Goal: Task Accomplishment & Management: Manage account settings

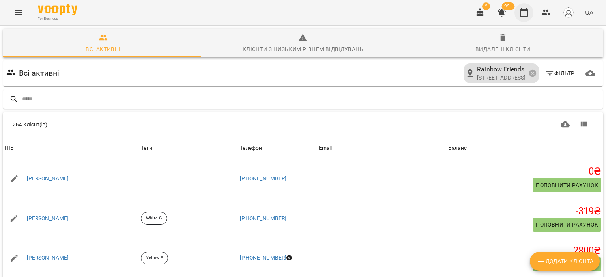
click at [525, 11] on icon "button" at bounding box center [523, 12] width 9 height 9
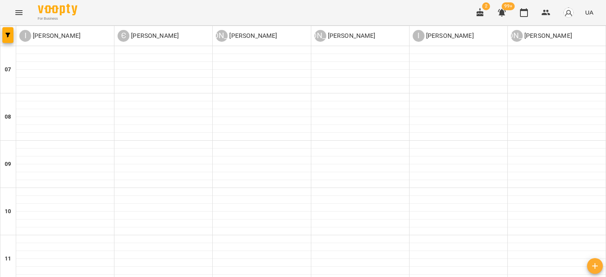
scroll to position [158, 0]
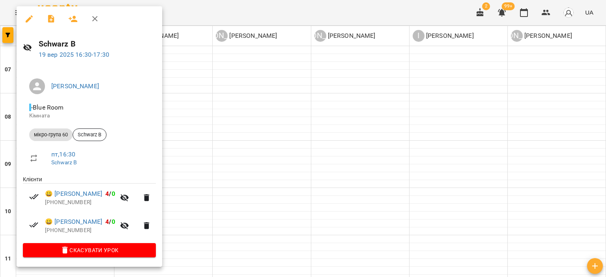
click at [49, 18] on icon "button" at bounding box center [51, 19] width 6 height 8
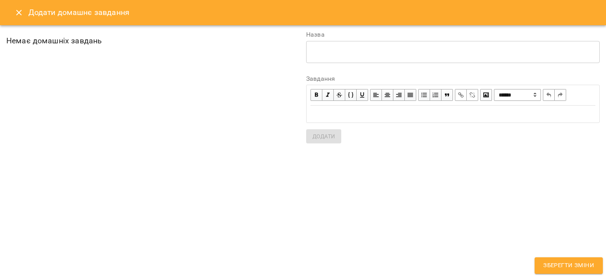
click at [342, 56] on div "* ​" at bounding box center [452, 52] width 293 height 22
click at [327, 116] on div "Edit text" at bounding box center [452, 114] width 285 height 9
click at [363, 56] on div "* ​" at bounding box center [452, 52] width 293 height 22
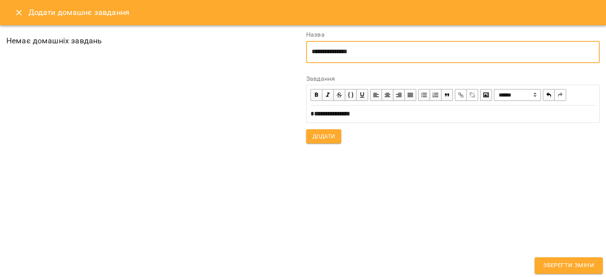
type textarea "**********"
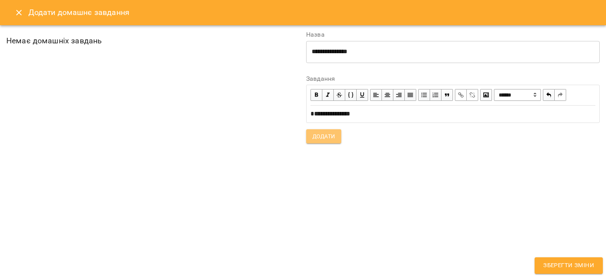
click at [329, 136] on span "Додати" at bounding box center [323, 136] width 22 height 9
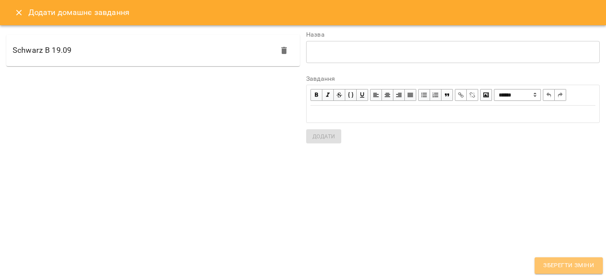
click at [545, 262] on span "Зберегти зміни" at bounding box center [568, 266] width 51 height 10
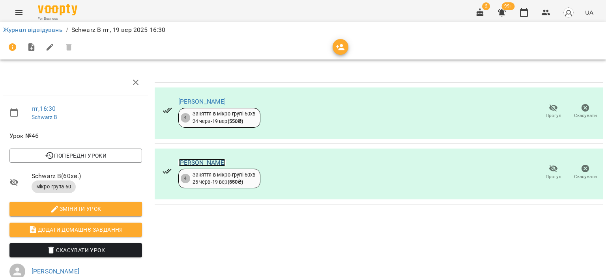
click at [187, 165] on link "[PERSON_NAME]" at bounding box center [202, 162] width 48 height 7
click at [527, 17] on icon "button" at bounding box center [524, 12] width 8 height 9
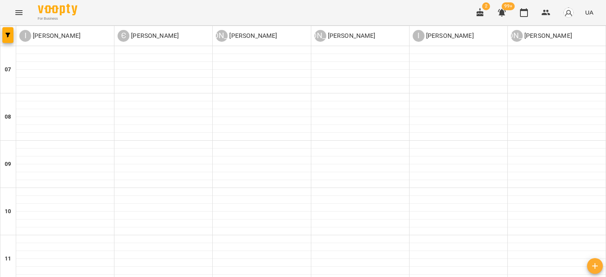
scroll to position [531, 0]
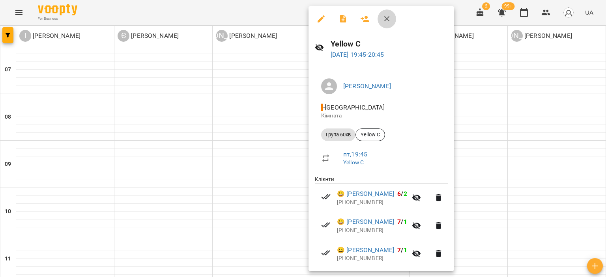
click at [387, 17] on icon "button" at bounding box center [386, 18] width 9 height 9
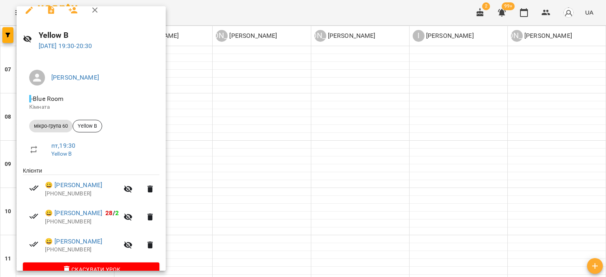
scroll to position [0, 0]
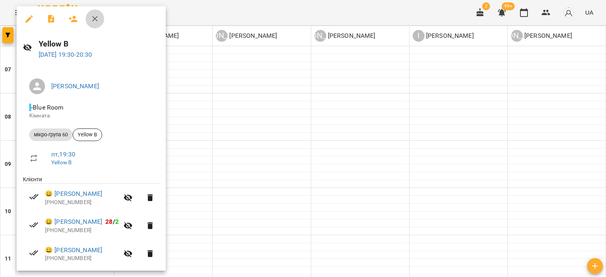
click at [92, 20] on icon "button" at bounding box center [94, 18] width 9 height 9
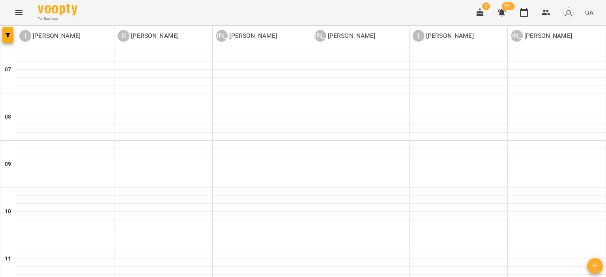
scroll to position [373, 0]
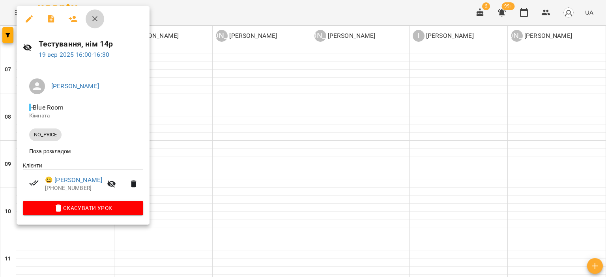
click at [96, 17] on icon "button" at bounding box center [94, 18] width 9 height 9
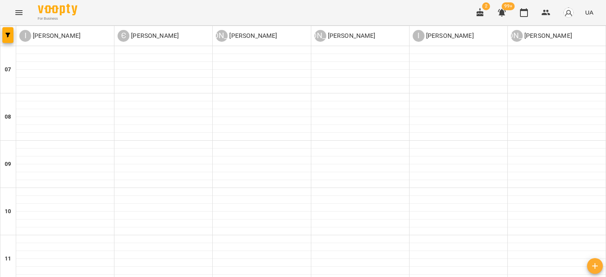
scroll to position [492, 0]
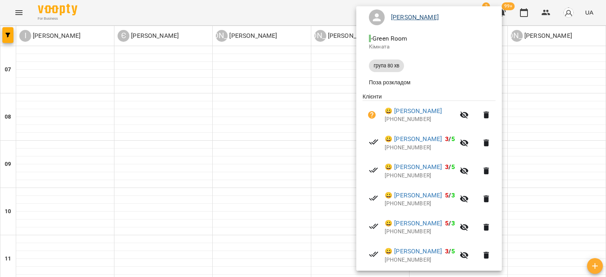
scroll to position [6, 0]
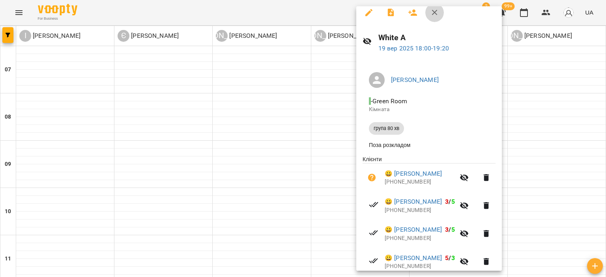
click at [434, 11] on icon "button" at bounding box center [434, 12] width 9 height 9
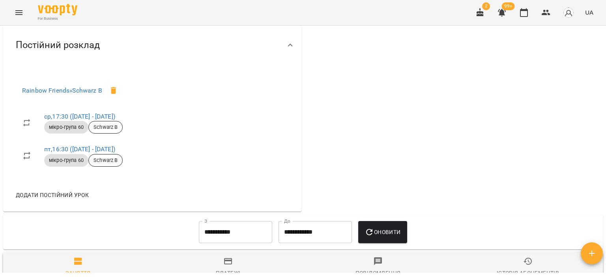
scroll to position [434, 0]
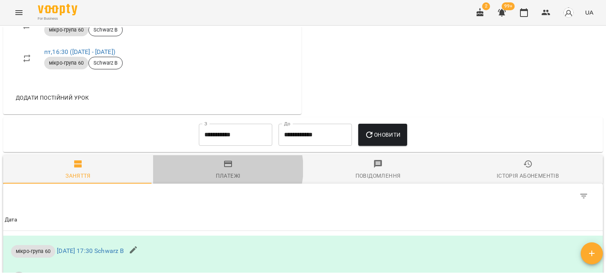
click at [225, 181] on span "Платежі" at bounding box center [228, 169] width 140 height 21
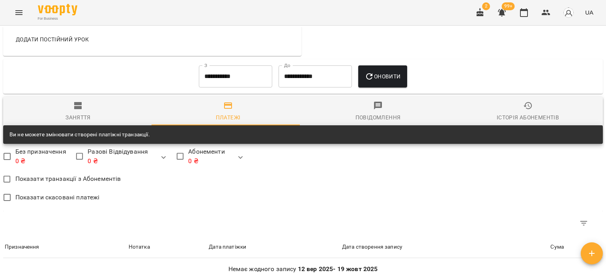
scroll to position [491, 0]
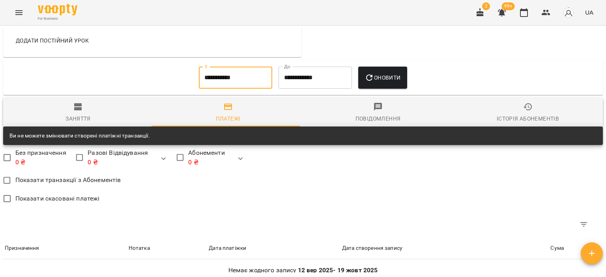
click at [229, 89] on input "**********" at bounding box center [235, 78] width 73 height 22
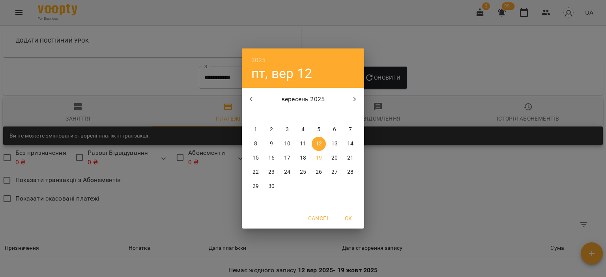
click at [252, 101] on icon "button" at bounding box center [251, 99] width 9 height 9
click at [352, 131] on span "1" at bounding box center [350, 130] width 14 height 8
type input "**********"
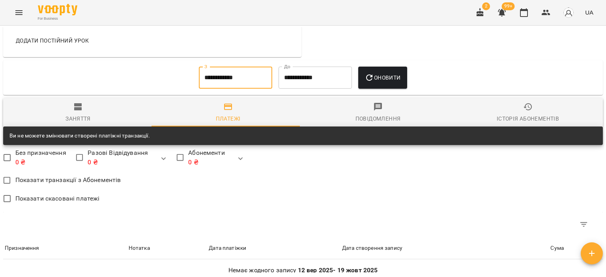
click at [327, 89] on input "**********" at bounding box center [315, 78] width 73 height 22
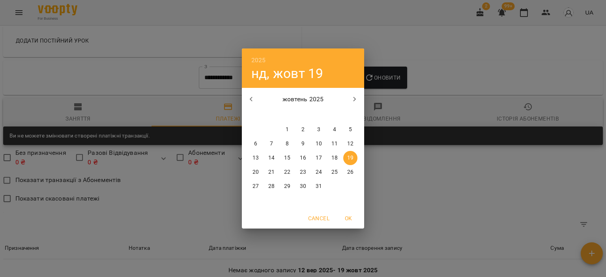
click at [350, 100] on icon "button" at bounding box center [354, 99] width 9 height 9
click at [254, 101] on icon "button" at bounding box center [251, 99] width 9 height 9
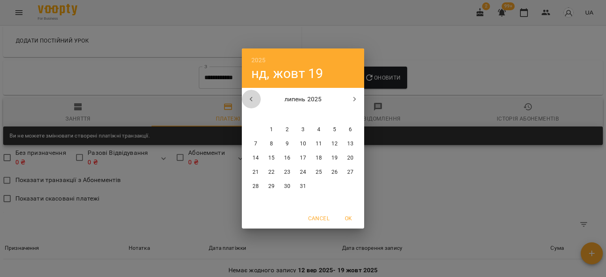
click at [254, 101] on icon "button" at bounding box center [251, 99] width 9 height 9
click at [353, 99] on icon "button" at bounding box center [354, 99] width 9 height 9
drag, startPoint x: 351, startPoint y: 127, endPoint x: 348, endPoint y: 131, distance: 5.3
click at [350, 129] on p "6" at bounding box center [350, 130] width 3 height 8
type input "**********"
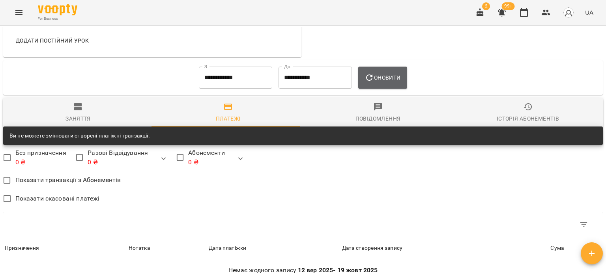
click at [374, 82] on icon "button" at bounding box center [368, 77] width 9 height 9
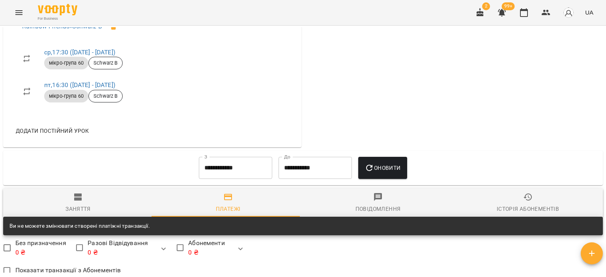
scroll to position [531, 0]
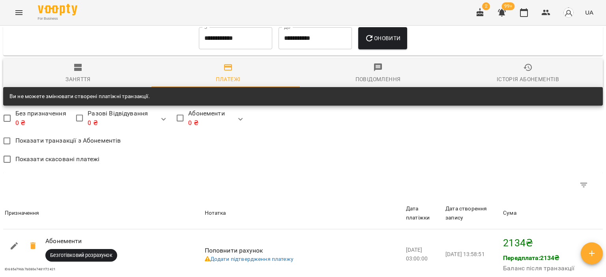
drag, startPoint x: 80, startPoint y: 80, endPoint x: 443, endPoint y: 39, distance: 365.3
click at [443, 39] on div "**********" at bounding box center [302, 38] width 587 height 28
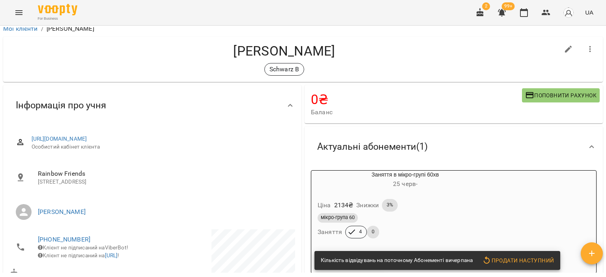
scroll to position [0, 0]
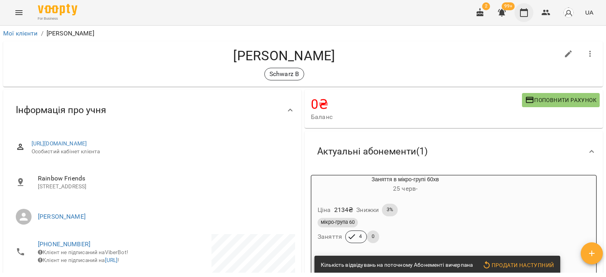
click at [527, 15] on icon "button" at bounding box center [523, 12] width 9 height 9
